Goal: Information Seeking & Learning: Learn about a topic

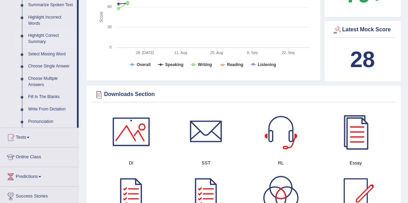
scroll to position [281, 0]
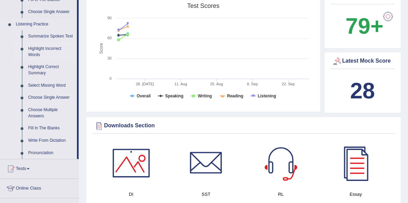
click at [36, 48] on link "Highlight Incorrect Words" at bounding box center [51, 52] width 52 height 18
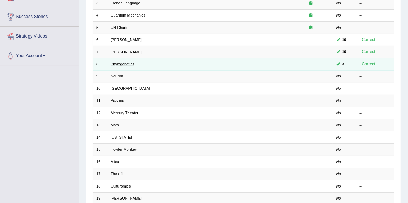
click at [120, 66] on link "Phylogenetics" at bounding box center [123, 64] width 24 height 4
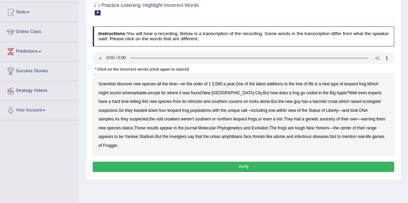
scroll to position [93, 0]
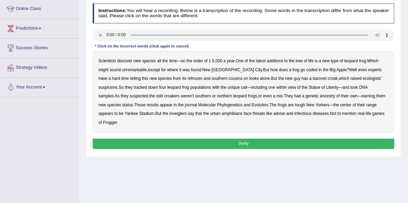
click at [317, 72] on b "coded" at bounding box center [311, 69] width 11 height 5
click at [203, 81] on b "refrozen" at bounding box center [195, 78] width 15 height 5
click at [313, 81] on b "baronet" at bounding box center [320, 78] width 14 height 5
click at [169, 116] on b "inveiglers" at bounding box center [177, 113] width 17 height 5
click at [285, 116] on b "advise" at bounding box center [279, 113] width 12 height 5
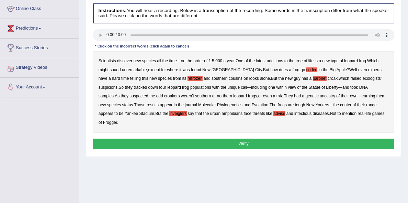
click at [190, 148] on button "Verify" at bounding box center [244, 143] width 302 height 10
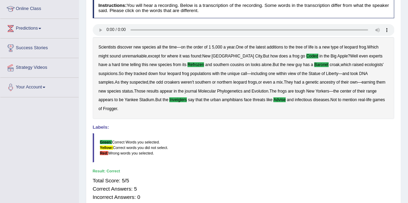
scroll to position [0, 0]
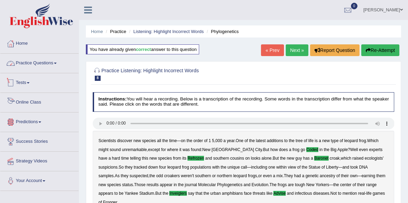
click at [39, 63] on link "Practice Questions" at bounding box center [39, 62] width 78 height 17
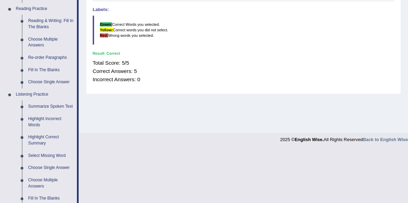
scroll to position [218, 0]
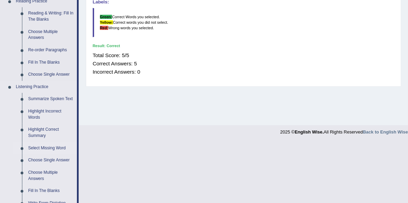
click at [49, 146] on link "Select Missing Word" at bounding box center [51, 148] width 52 height 12
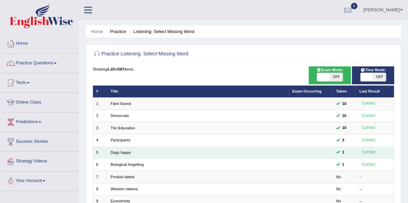
scroll to position [31, 0]
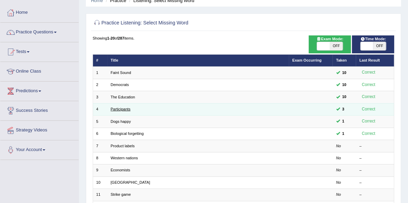
click at [131, 111] on link "Participants" at bounding box center [121, 109] width 20 height 4
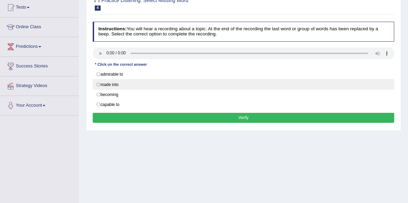
scroll to position [93, 0]
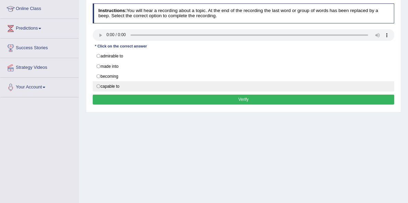
click at [111, 91] on label "capable to" at bounding box center [244, 86] width 302 height 10
radio input "true"
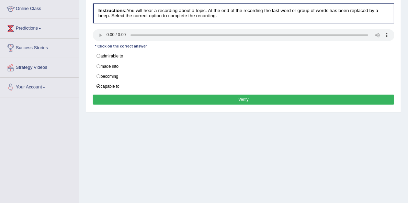
click at [113, 104] on button "Verify" at bounding box center [244, 99] width 302 height 10
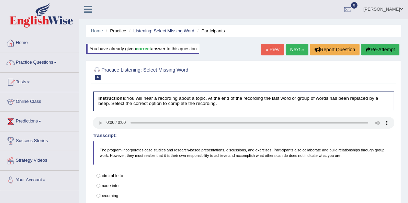
scroll to position [0, 0]
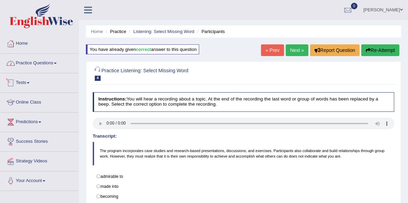
click at [40, 61] on link "Practice Questions" at bounding box center [39, 62] width 78 height 17
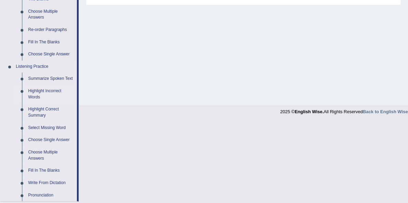
scroll to position [250, 0]
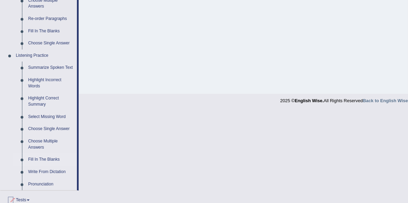
click at [52, 155] on link "Fill In The Blanks" at bounding box center [51, 159] width 52 height 12
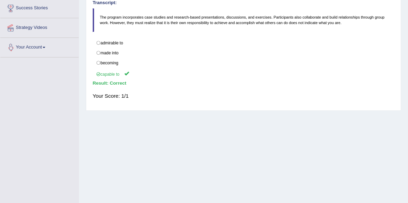
scroll to position [158, 0]
